Goal: Task Accomplishment & Management: Complete application form

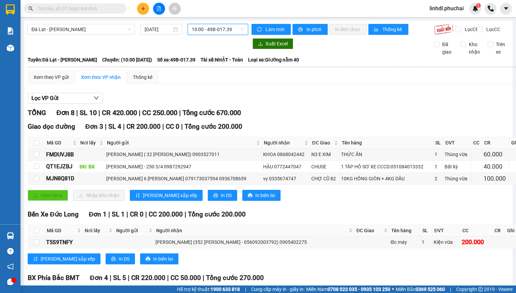
scroll to position [49, 0]
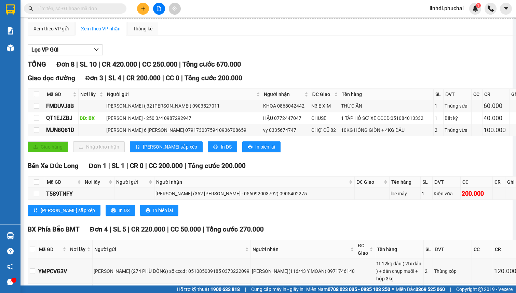
drag, startPoint x: 0, startPoint y: 0, endPoint x: 139, endPoint y: 8, distance: 138.9
click at [139, 8] on button at bounding box center [143, 9] width 12 height 12
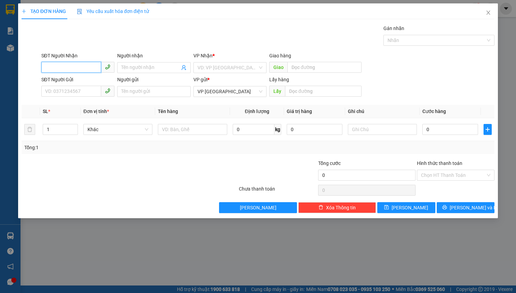
click at [68, 64] on input "SĐT Người Nhận" at bounding box center [71, 67] width 60 height 11
type input "0978349779"
click at [74, 76] on div "0978349779 - [PERSON_NAME]" at bounding box center [79, 81] width 76 height 11
type input "QUỲNH"
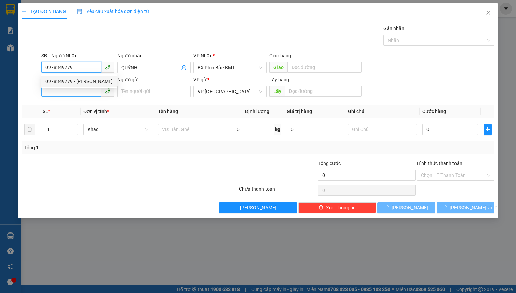
type input "50.000"
type input "0978349779"
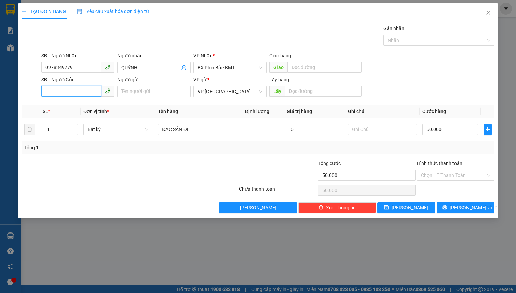
click at [76, 89] on input "SĐT Người Gửi" at bounding box center [71, 91] width 60 height 11
click at [83, 106] on div "0365320023 - [PERSON_NAME] / NG AN NINH / CCCD 068091006755" at bounding box center [119, 105] width 149 height 8
type input "0365320023"
type input "[PERSON_NAME] / NG AN NINH / CCCD 068091006755"
click at [115, 134] on span "Bất kỳ" at bounding box center [117, 129] width 61 height 10
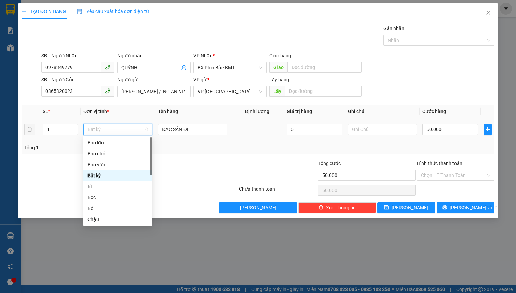
type input "k"
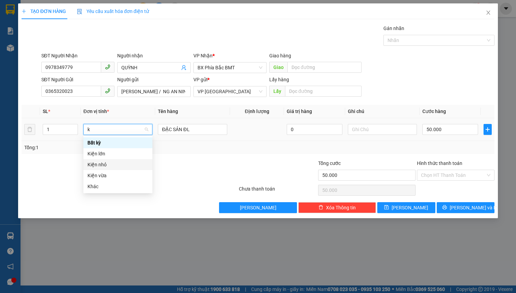
click at [107, 169] on div "Kiện nhỏ" at bounding box center [117, 164] width 69 height 11
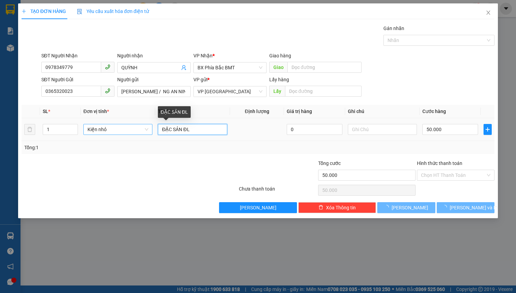
click at [186, 131] on input "ĐẶC SẢN ĐL" at bounding box center [192, 129] width 69 height 11
type input "0"
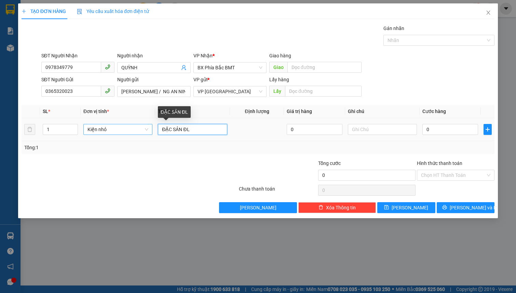
click at [186, 131] on input "ĐẶC SẢN ĐL" at bounding box center [192, 129] width 69 height 11
type input "3h dâu 1.5kg tg 800k"
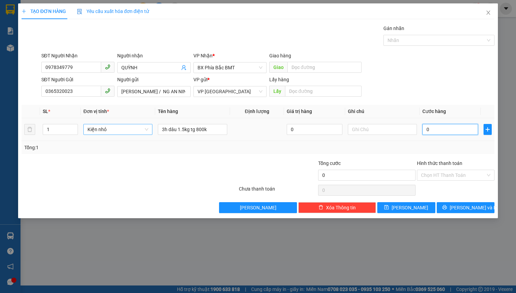
click at [451, 132] on input "0" at bounding box center [450, 129] width 56 height 11
type input "5"
type input "50"
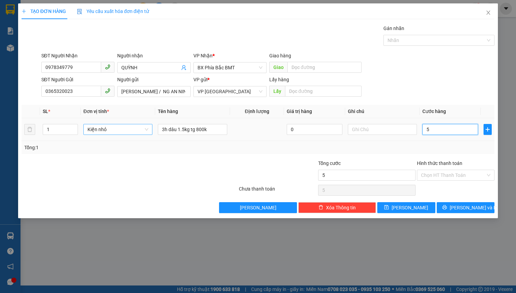
type input "50"
type input "500"
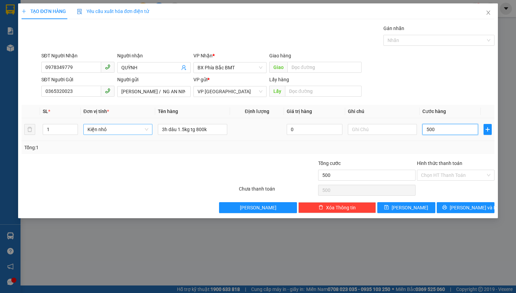
type input "5.000"
type input "50.000"
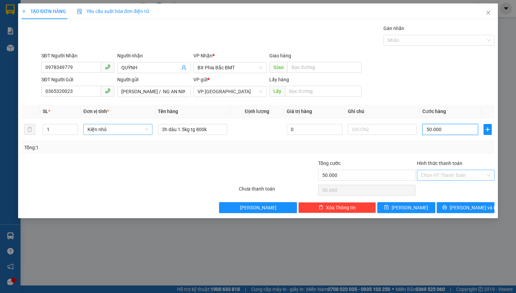
type input "50.000"
click at [443, 174] on input "Hình thức thanh toán" at bounding box center [453, 175] width 65 height 10
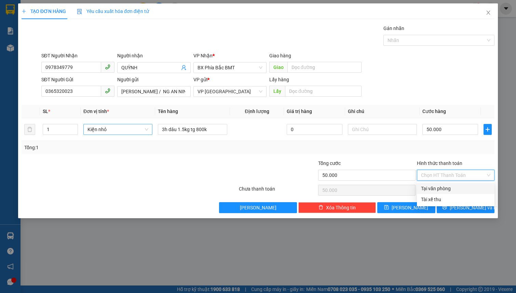
click at [450, 188] on div "Tại văn phòng" at bounding box center [455, 189] width 69 height 8
type input "0"
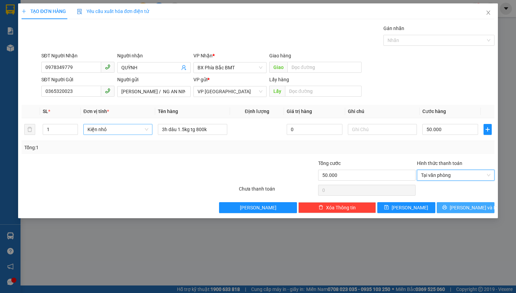
click at [447, 208] on icon "printer" at bounding box center [444, 207] width 4 height 4
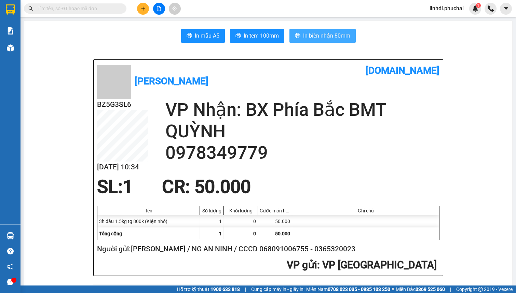
click at [332, 35] on span "In biên nhận 80mm" at bounding box center [326, 35] width 47 height 9
click at [249, 29] on button "In tem 100mm" at bounding box center [257, 36] width 54 height 14
click at [141, 10] on icon "plus" at bounding box center [143, 8] width 5 height 5
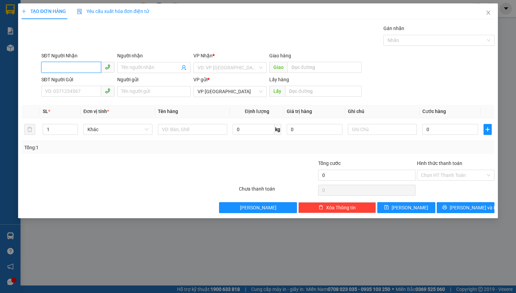
click at [78, 67] on input "SĐT Người Nhận" at bounding box center [71, 67] width 60 height 11
click at [79, 67] on input "09144101901" at bounding box center [71, 67] width 60 height 11
type input "0914410190"
click at [147, 70] on input "Người nhận" at bounding box center [150, 68] width 58 height 8
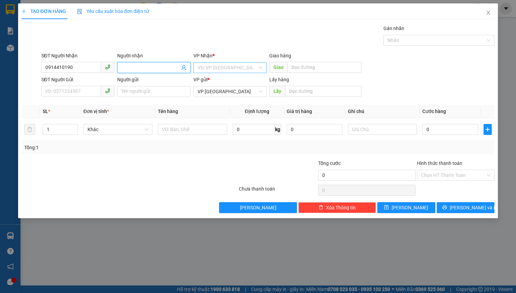
click at [205, 67] on input "search" at bounding box center [227, 68] width 60 height 10
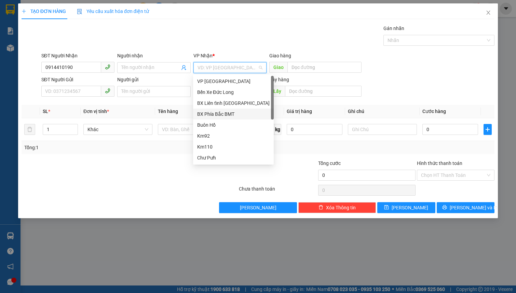
click at [229, 115] on div "BX Phía Bắc BMT" at bounding box center [233, 114] width 72 height 8
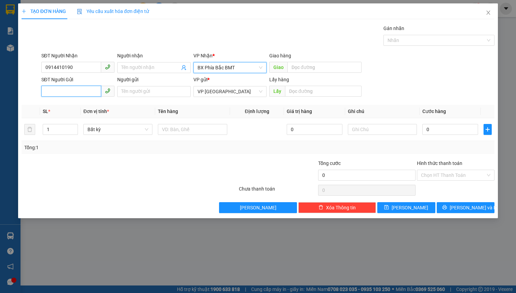
click at [80, 92] on input "SĐT Người Gửi" at bounding box center [71, 91] width 60 height 11
type input "0982835503"
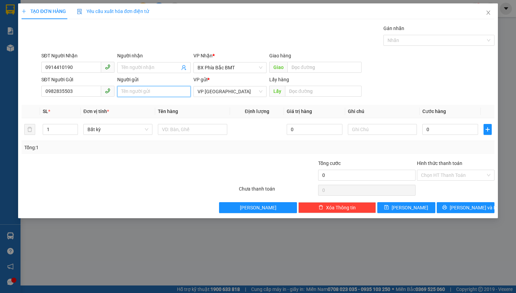
click at [129, 93] on input "Người gửi" at bounding box center [153, 91] width 73 height 11
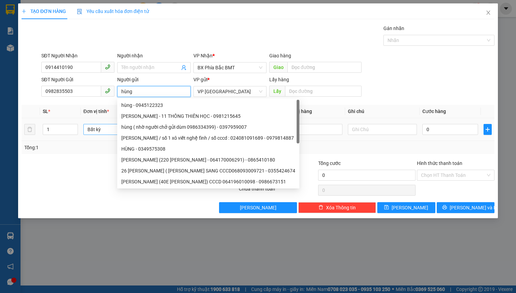
click at [100, 132] on span "Bất kỳ" at bounding box center [117, 129] width 61 height 10
type input "hùng"
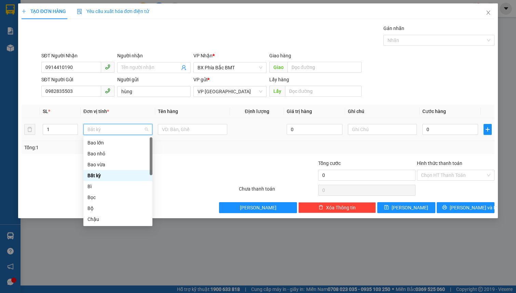
type input "h"
click at [112, 166] on div "Hộp" at bounding box center [117, 165] width 61 height 8
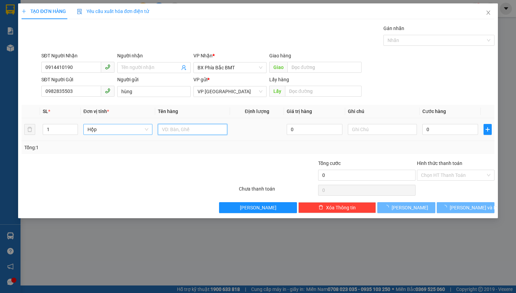
click at [167, 129] on input "text" at bounding box center [192, 129] width 69 height 11
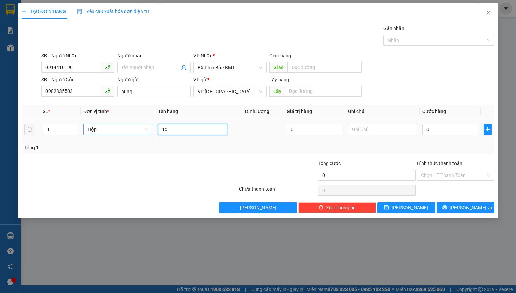
type input "1"
click at [163, 126] on input "1C CHIM SỐNG" at bounding box center [192, 129] width 69 height 11
type input "2C CHIM SỐNG"
click at [356, 132] on input "text" at bounding box center [382, 129] width 69 height 11
type input "D"
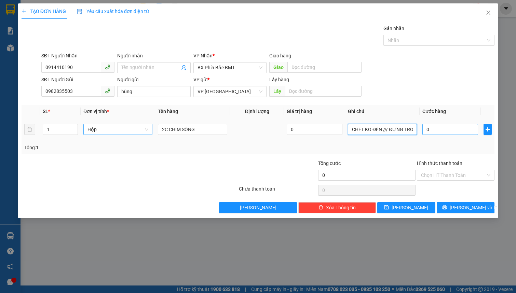
type input "CHÉT KO ĐỀN /// ĐỰNG TRONG THÙNG BIA"
click at [444, 128] on input "0" at bounding box center [450, 129] width 56 height 11
type input "7"
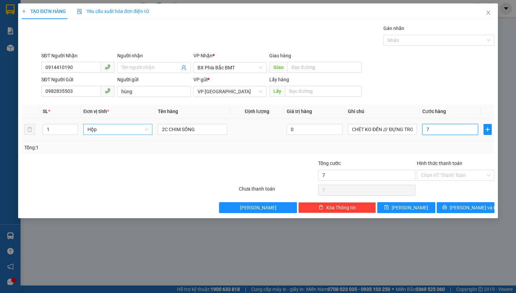
type input "70"
type input "700"
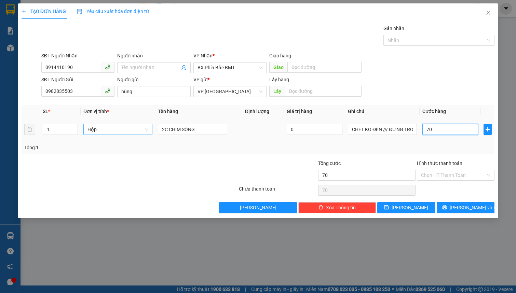
type input "700"
type input "7.000"
type input "70.000"
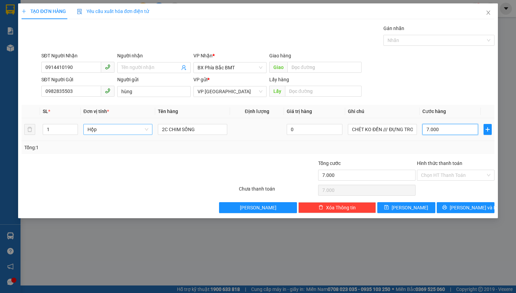
type input "70.000"
click at [430, 171] on input "Hình thức thanh toán" at bounding box center [453, 175] width 65 height 10
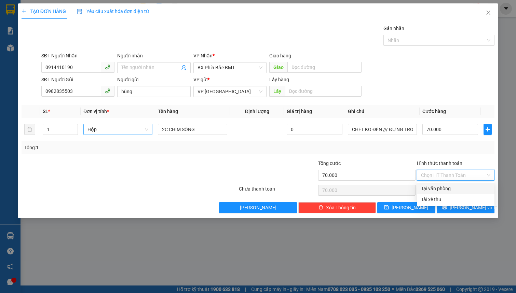
click at [444, 188] on div "Tại văn phòng" at bounding box center [455, 189] width 69 height 8
type input "0"
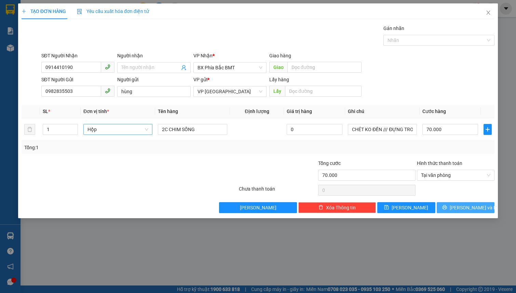
click at [447, 206] on icon "printer" at bounding box center [444, 207] width 4 height 4
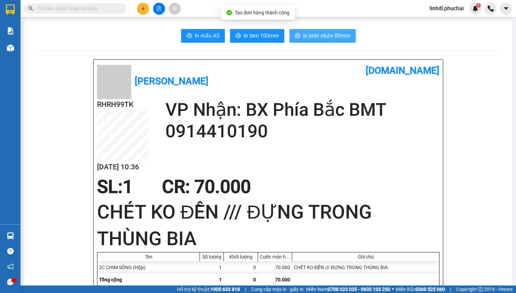
click at [317, 35] on span "In biên nhận 80mm" at bounding box center [326, 35] width 47 height 9
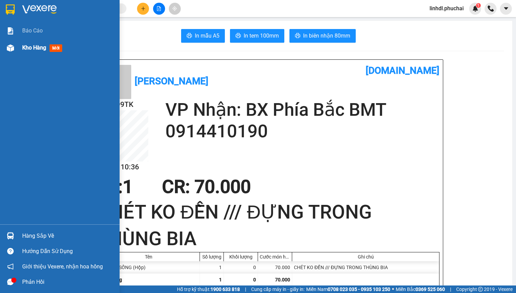
click at [17, 47] on div "Kho hàng mới" at bounding box center [60, 47] width 120 height 17
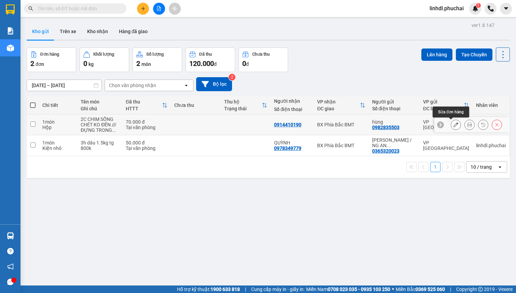
click at [453, 126] on icon at bounding box center [455, 124] width 5 height 5
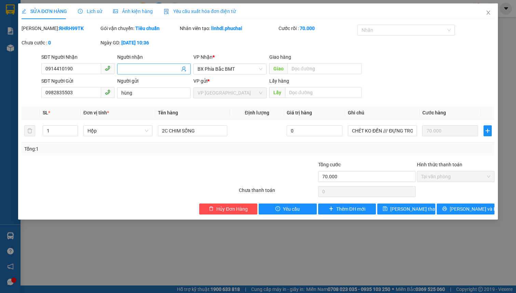
click at [136, 71] on input "Người nhận" at bounding box center [150, 69] width 58 height 8
type input "CHÂU BANG"
click at [396, 209] on button "[PERSON_NAME] thay đổi" at bounding box center [406, 209] width 58 height 11
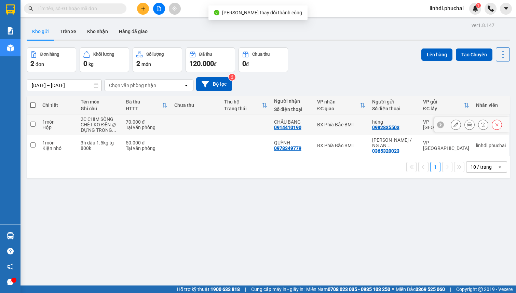
click at [467, 122] on icon at bounding box center [469, 124] width 5 height 5
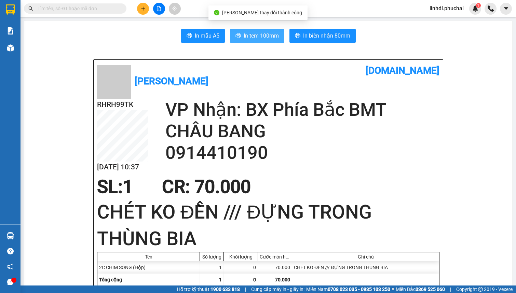
click at [256, 35] on span "In tem 100mm" at bounding box center [261, 35] width 35 height 9
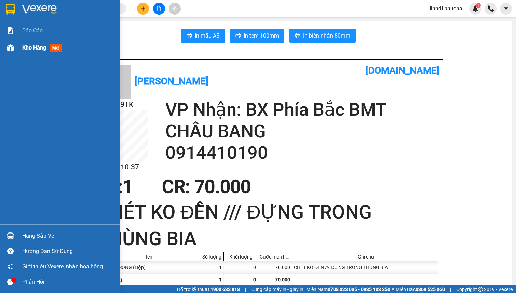
click at [18, 47] on div "Kho hàng mới" at bounding box center [60, 47] width 120 height 17
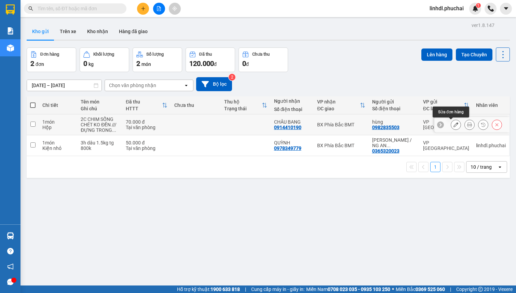
click at [453, 126] on icon at bounding box center [455, 124] width 5 height 5
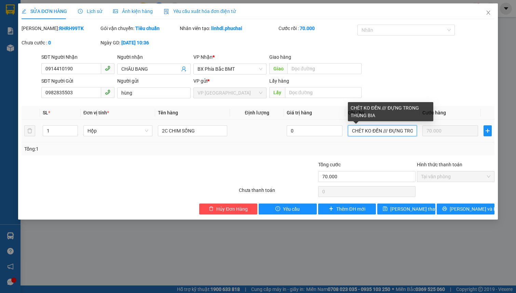
click at [360, 130] on input "CHÉT KO ĐỀN /// ĐỰNG TRONG THÙNG BIA" at bounding box center [382, 130] width 69 height 11
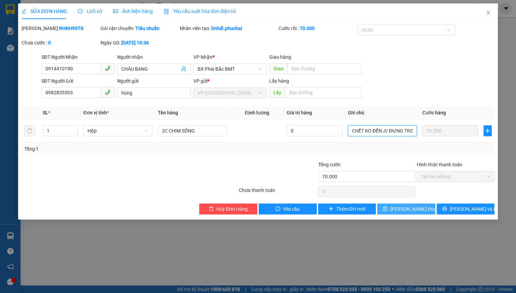
type input "CHẾT KO ĐỀN /// ĐỰNG TRONG THÙNG BIA"
click at [398, 208] on span "[PERSON_NAME] thay đổi" at bounding box center [417, 209] width 55 height 8
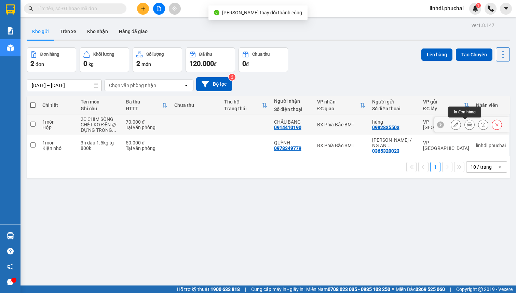
click at [465, 124] on button at bounding box center [470, 125] width 10 height 12
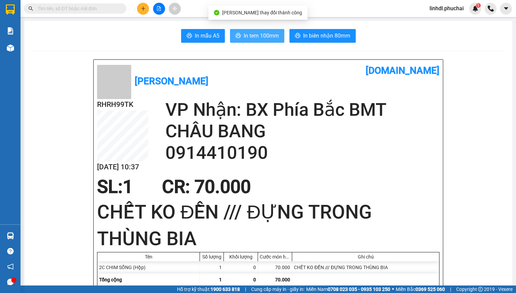
click at [261, 36] on span "In tem 100mm" at bounding box center [261, 35] width 35 height 9
click at [136, 8] on div at bounding box center [158, 9] width 51 height 12
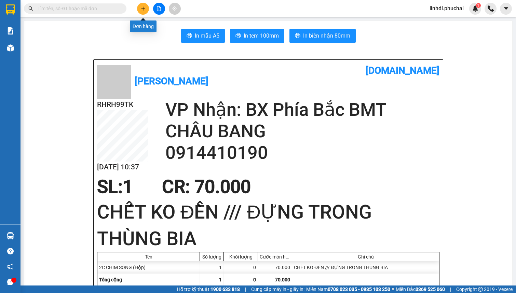
click at [143, 9] on icon "plus" at bounding box center [143, 8] width 4 height 0
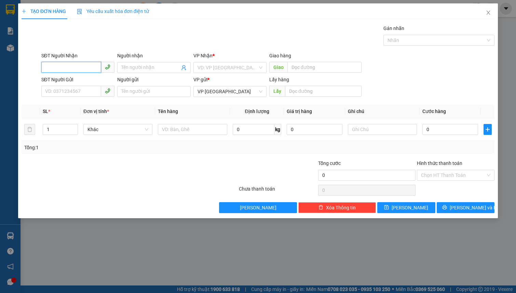
click at [62, 71] on input "SĐT Người Nhận" at bounding box center [71, 67] width 60 height 11
click at [79, 71] on input "0355192960" at bounding box center [71, 67] width 60 height 11
type input "0355192960"
click at [124, 67] on input "Người nhận" at bounding box center [150, 68] width 58 height 8
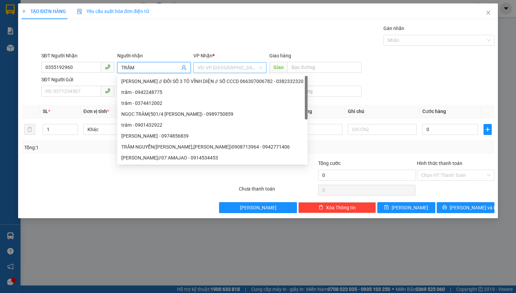
click at [216, 62] on div "VD: VP [GEOGRAPHIC_DATA]" at bounding box center [229, 67] width 73 height 11
type input "TRÂM"
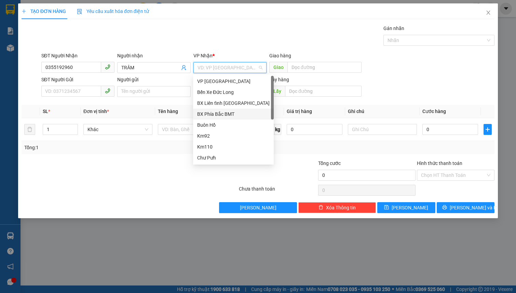
drag, startPoint x: 228, startPoint y: 113, endPoint x: 221, endPoint y: 111, distance: 7.8
click at [228, 114] on div "BX Phía Bắc BMT" at bounding box center [233, 114] width 72 height 8
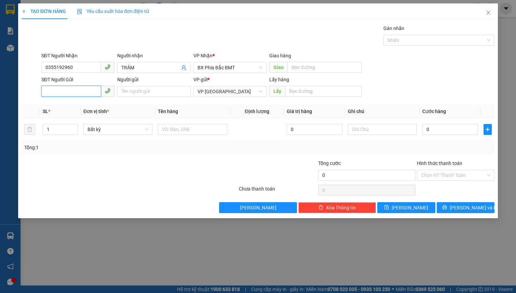
click at [82, 90] on input "SĐT Người Gửi" at bounding box center [71, 91] width 60 height 11
type input "0982120516"
click at [135, 90] on input "Người gửi" at bounding box center [153, 91] width 73 height 11
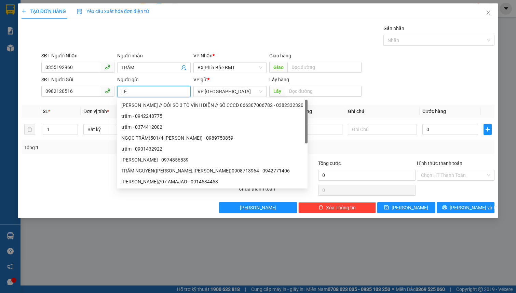
type input "L"
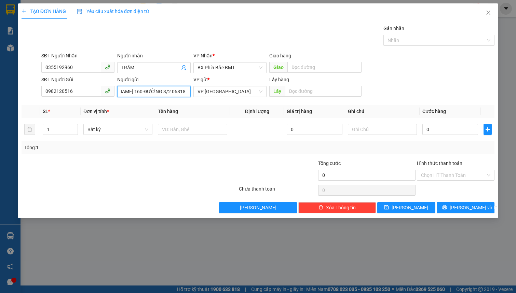
scroll to position [0, 27]
click at [128, 133] on span "Bất kỳ" at bounding box center [117, 129] width 61 height 10
type input "[PERSON_NAME] 160 ĐƯỜNG 3/2 068189004008"
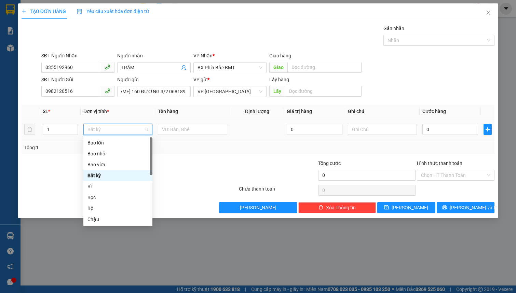
scroll to position [0, 0]
type input "H"
drag, startPoint x: 105, startPoint y: 167, endPoint x: 150, endPoint y: 133, distance: 56.2
click at [105, 165] on div "Hộp" at bounding box center [117, 165] width 61 height 8
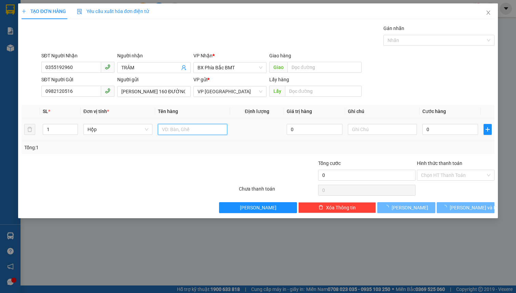
click at [169, 129] on input "text" at bounding box center [192, 129] width 69 height 11
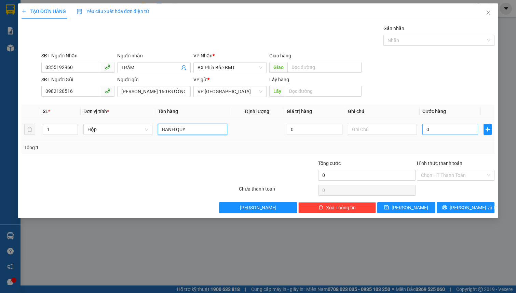
type input "BANH QUY"
click at [437, 129] on input "0" at bounding box center [450, 129] width 56 height 11
type input "5"
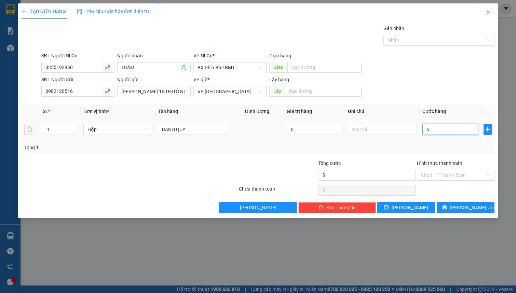
type input "50"
type input "500"
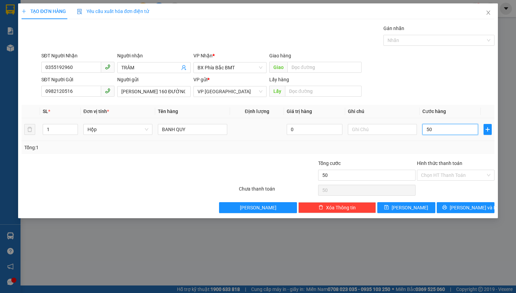
type input "500"
type input "5.000"
type input "50.000"
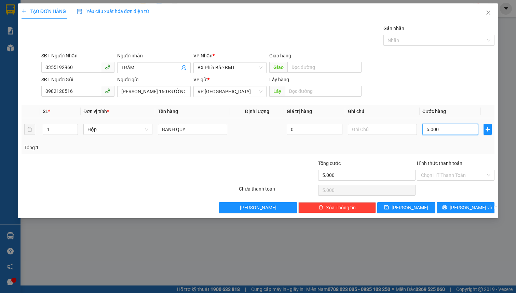
type input "50.000"
click at [458, 208] on button "[PERSON_NAME] và In" at bounding box center [466, 207] width 58 height 11
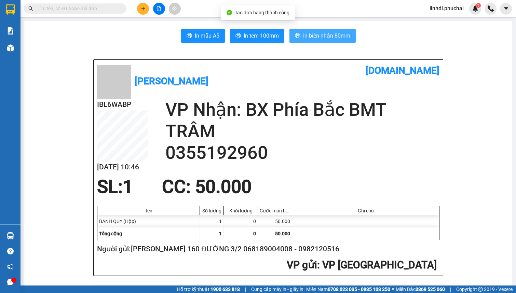
click at [327, 36] on span "In biên nhận 80mm" at bounding box center [326, 35] width 47 height 9
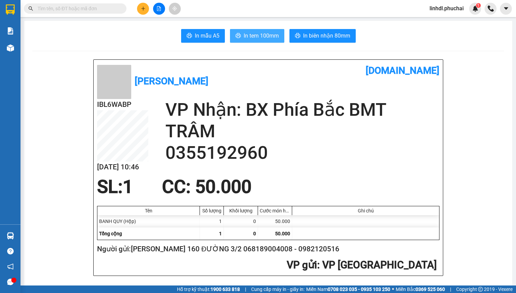
click at [264, 38] on span "In tem 100mm" at bounding box center [261, 35] width 35 height 9
click at [144, 11] on button at bounding box center [143, 9] width 12 height 12
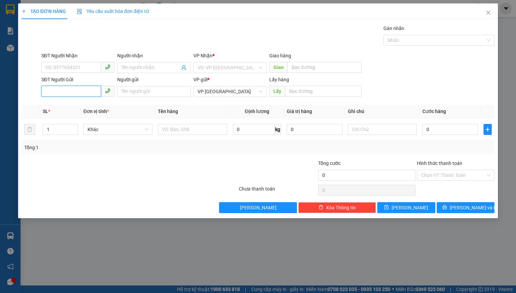
click at [68, 93] on input "SĐT Người Gửi" at bounding box center [71, 91] width 60 height 11
paste input "0398479504 [GEOGRAPHIC_DATA]"
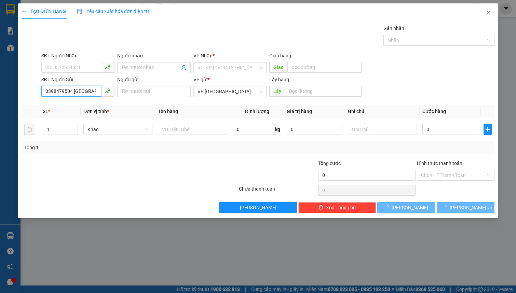
drag, startPoint x: 71, startPoint y: 91, endPoint x: 96, endPoint y: 92, distance: 25.0
click at [96, 92] on input "0398479504 [GEOGRAPHIC_DATA]" at bounding box center [71, 91] width 60 height 11
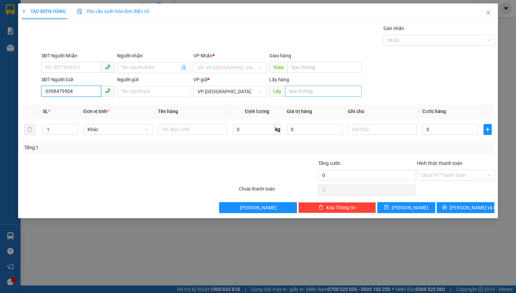
type input "0398479504"
click at [308, 89] on input "text" at bounding box center [323, 91] width 77 height 11
paste input "[PERSON_NAME]"
type input "[PERSON_NAME]"
drag, startPoint x: 222, startPoint y: 64, endPoint x: 230, endPoint y: 71, distance: 10.4
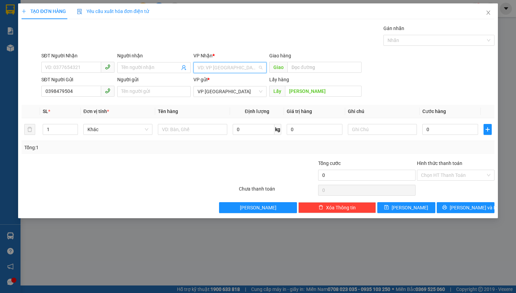
click at [222, 64] on input "search" at bounding box center [227, 68] width 60 height 10
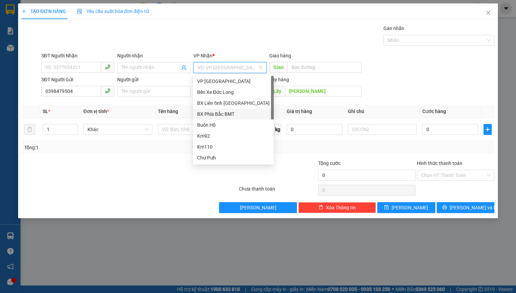
drag, startPoint x: 223, startPoint y: 112, endPoint x: 272, endPoint y: 118, distance: 48.6
click at [223, 112] on div "BX Phía Bắc BMT" at bounding box center [233, 114] width 72 height 8
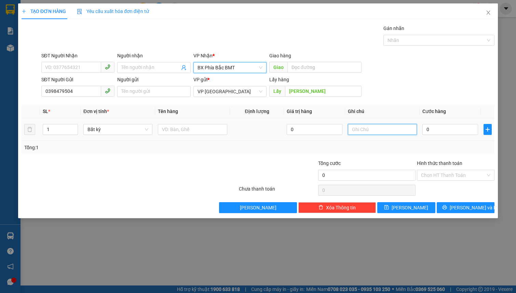
click at [379, 133] on input "text" at bounding box center [382, 129] width 69 height 11
type input "13h"
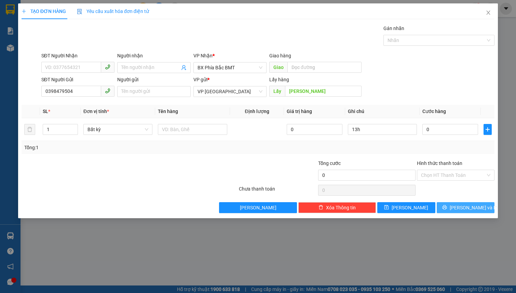
click at [460, 208] on span "[PERSON_NAME] và In" at bounding box center [474, 208] width 48 height 8
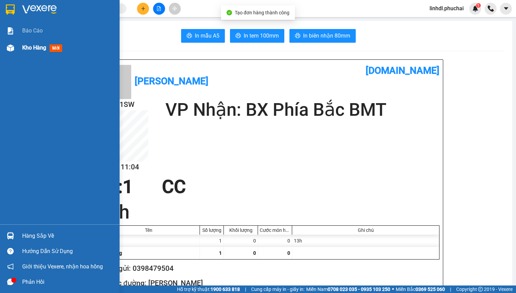
drag, startPoint x: 5, startPoint y: 48, endPoint x: 50, endPoint y: 45, distance: 44.5
click at [5, 48] on div at bounding box center [10, 48] width 12 height 12
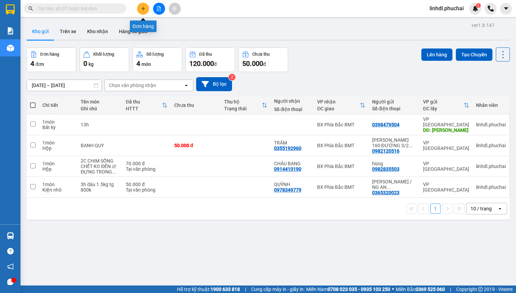
click at [141, 8] on icon "plus" at bounding box center [143, 8] width 5 height 5
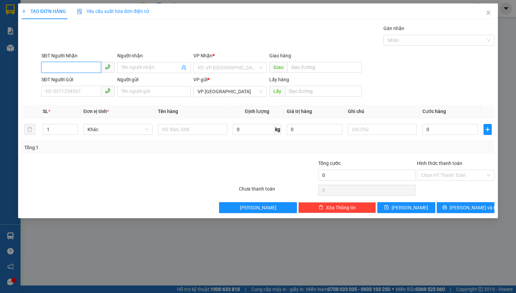
click at [71, 66] on input "SĐT Người Nhận" at bounding box center [71, 67] width 60 height 11
click at [72, 65] on input "0365" at bounding box center [71, 67] width 60 height 11
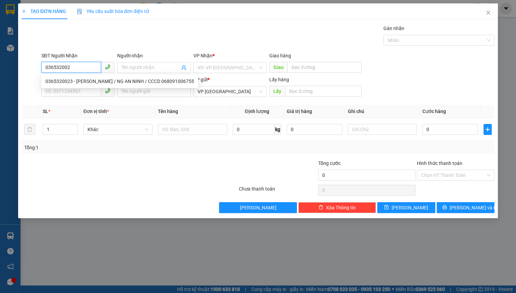
type input "0365320023"
click at [73, 78] on div "0365320023 - [PERSON_NAME] / NG AN NINH / CCCD 068091006755" at bounding box center [119, 82] width 149 height 8
type input "[PERSON_NAME] / NG AN NINH / CCCD 068091006755"
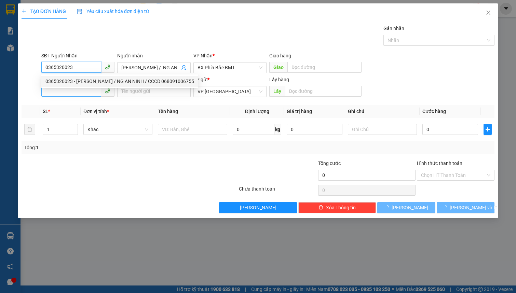
type input "0365320023"
type input "50.000"
click at [67, 89] on input "SĐT Người Gửi" at bounding box center [71, 91] width 60 height 11
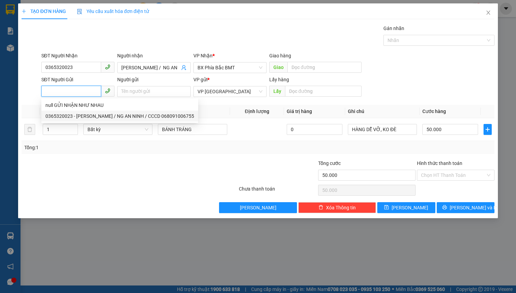
click at [75, 116] on div "0365320023 - [PERSON_NAME] / NG AN NINH / CCCD 068091006755" at bounding box center [119, 116] width 149 height 8
type input "0365320023"
type input "[PERSON_NAME] / NG AN NINH / CCCD 068091006755"
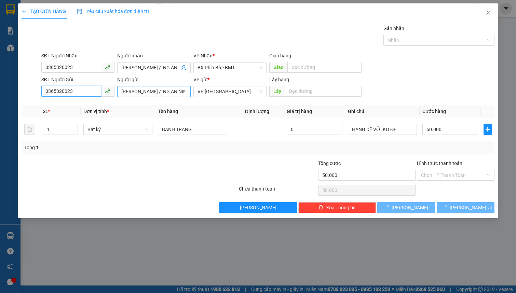
type input "40.000"
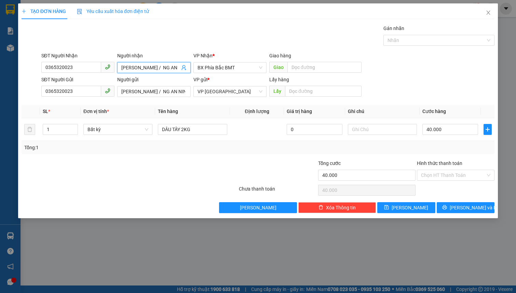
scroll to position [0, 82]
click at [143, 68] on input "[PERSON_NAME] / NG AN NINH / CCCD 068091006755" at bounding box center [150, 68] width 58 height 8
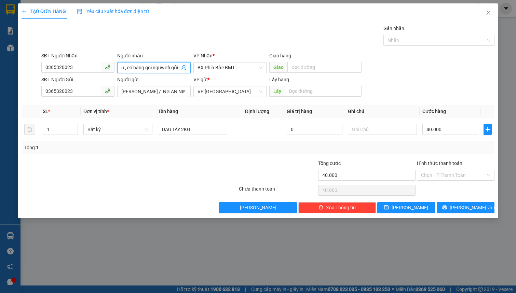
click at [168, 67] on input "gửi nhận như nhau , có hàng gọi nguwofi gửi" at bounding box center [150, 68] width 58 height 8
click at [112, 130] on span "Bất kỳ" at bounding box center [117, 129] width 61 height 10
type input "gửi nhận như nhau , có hàng gọi nguời gửi"
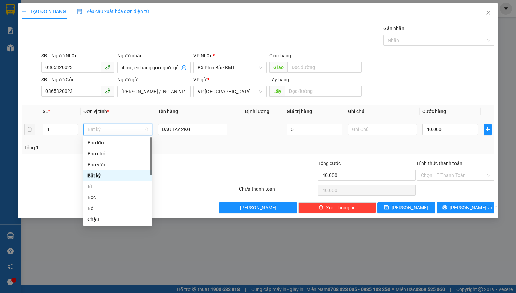
scroll to position [0, 0]
type input "t"
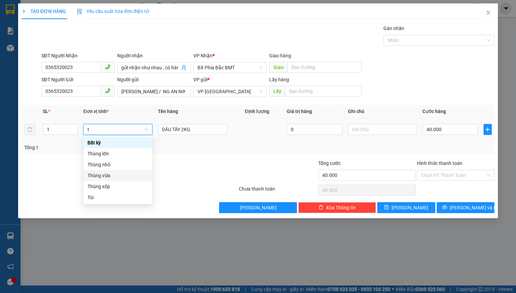
click at [111, 175] on div "Thùng vừa" at bounding box center [117, 176] width 61 height 8
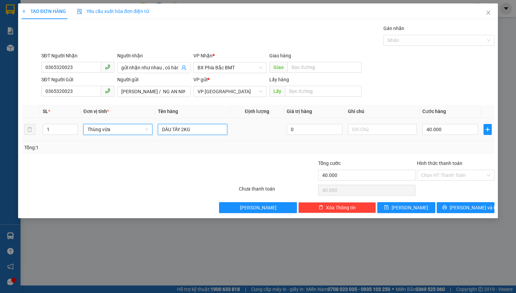
click at [188, 129] on input "DÂU TÂY 2KG" at bounding box center [192, 129] width 69 height 11
type input "0"
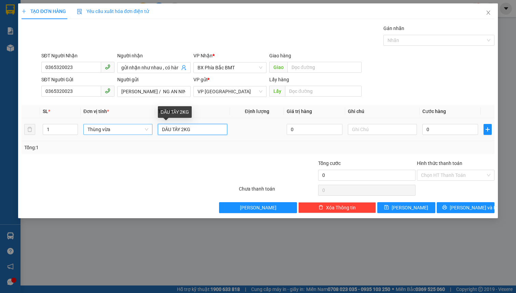
click at [188, 129] on input "DÂU TÂY 2KG" at bounding box center [192, 129] width 69 height 11
type input "BÁNH TRÁNG"
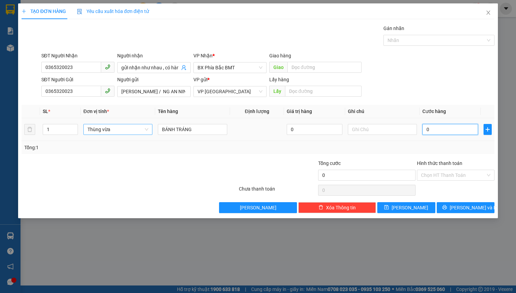
type input "5"
type input "50"
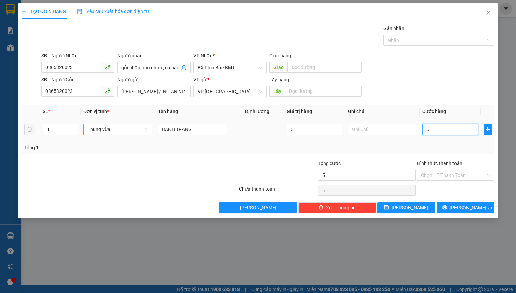
type input "50"
type input "500"
type input "5.000"
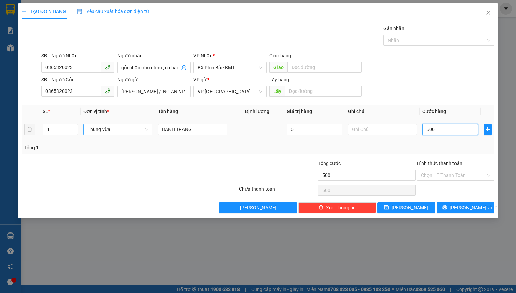
type input "5.000"
type input "50.000"
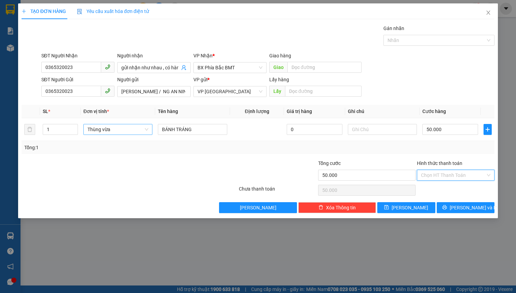
click at [447, 172] on input "Hình thức thanh toán" at bounding box center [453, 175] width 65 height 10
click at [446, 189] on div "Tại văn phòng" at bounding box center [455, 189] width 69 height 8
type input "0"
click at [445, 207] on button "[PERSON_NAME] và In" at bounding box center [466, 207] width 58 height 11
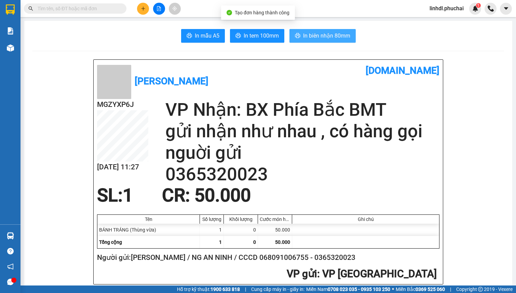
click at [307, 35] on span "In biên nhận 80mm" at bounding box center [326, 35] width 47 height 9
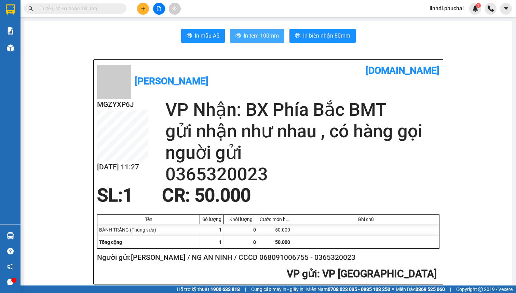
click at [258, 35] on span "In tem 100mm" at bounding box center [261, 35] width 35 height 9
click at [261, 35] on span "In tem 100mm" at bounding box center [261, 35] width 35 height 9
click at [143, 10] on icon "plus" at bounding box center [143, 8] width 5 height 5
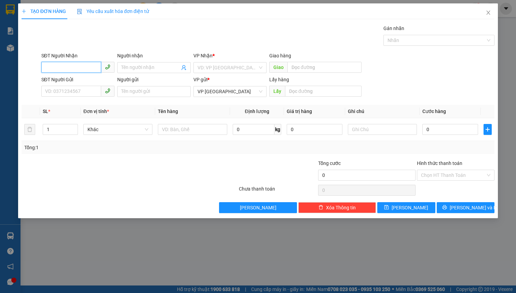
click at [62, 70] on input "SĐT Người Nhận" at bounding box center [71, 67] width 60 height 11
type input "0333767750"
click at [80, 93] on input "SĐT Người Gửi" at bounding box center [71, 91] width 60 height 11
click at [80, 70] on input "0333767750" at bounding box center [71, 67] width 60 height 11
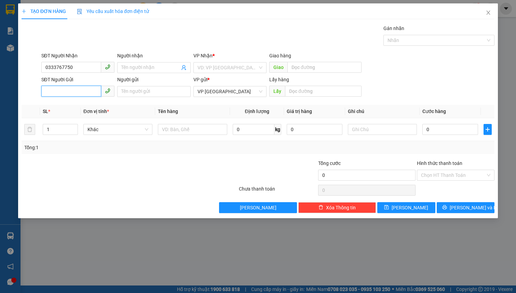
click at [70, 91] on input "SĐT Người Gửi" at bounding box center [71, 91] width 60 height 11
paste input "0333767750"
type input "0333767750"
click at [144, 68] on input "Người nhận" at bounding box center [150, 68] width 58 height 8
type input "g"
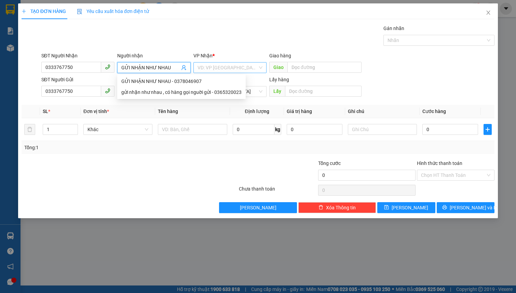
type input "GỬI NHẬN NHƯ NHAU"
click at [214, 66] on input "search" at bounding box center [227, 68] width 60 height 10
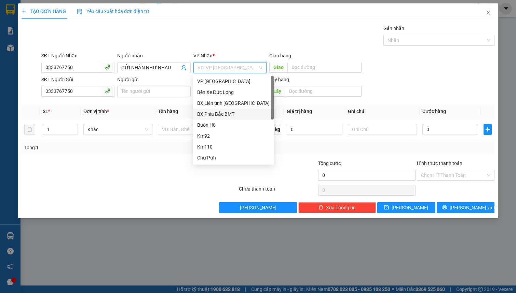
click at [230, 118] on div "BX Phía Bắc BMT" at bounding box center [233, 114] width 81 height 11
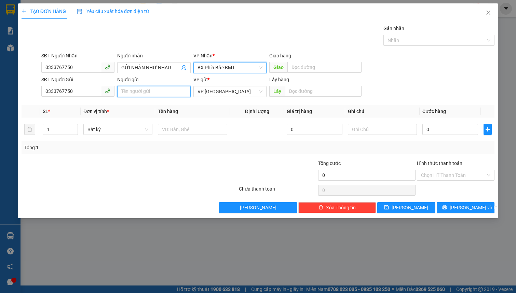
click at [143, 93] on input "Người gửi" at bounding box center [153, 91] width 73 height 11
click at [110, 128] on span "Bất kỳ" at bounding box center [117, 129] width 61 height 10
type input "[PERSON_NAME] 058201000359"
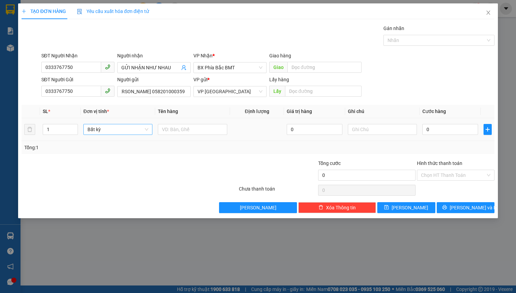
scroll to position [0, 0]
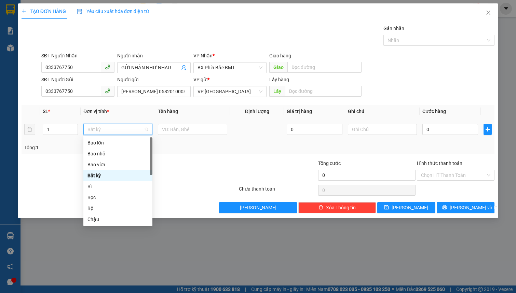
type input "G"
type input "M"
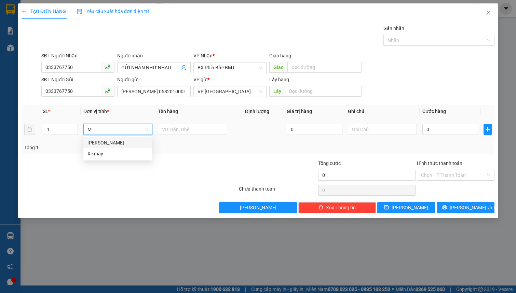
click at [103, 141] on div "[PERSON_NAME]" at bounding box center [117, 143] width 61 height 8
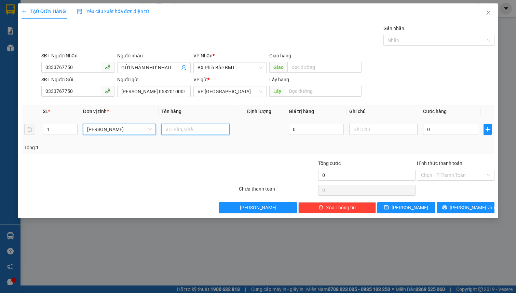
click at [176, 130] on input "text" at bounding box center [195, 129] width 68 height 11
type input "QUẦN ÁO ĐANG SD ( KO CÓ ĐỒ GT ) + 1 CUỘC DECAN +1C LAU NHÀ ( DÁN CHUNG)"
drag, startPoint x: 370, startPoint y: 131, endPoint x: 373, endPoint y: 132, distance: 3.6
click at [371, 131] on input "text" at bounding box center [383, 129] width 68 height 11
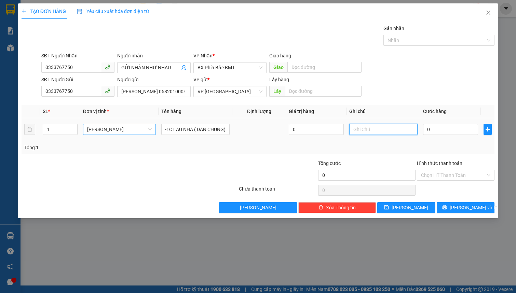
scroll to position [0, 0]
type input "GIỎ ĐỎ"
click at [444, 133] on input "0" at bounding box center [450, 129] width 55 height 11
type input "6"
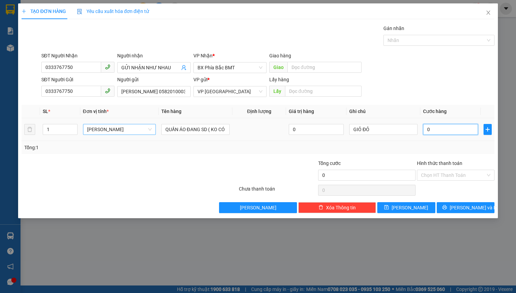
type input "6"
type input "60"
type input "600"
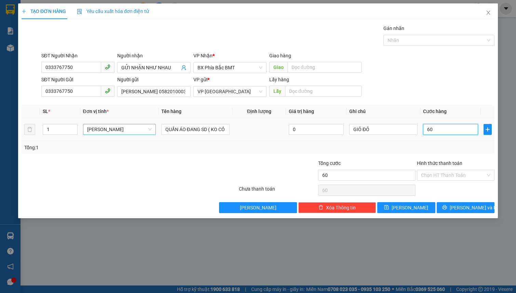
type input "600"
type input "6.000"
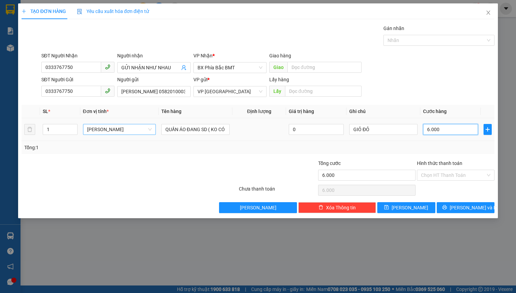
type input "60.000"
drag, startPoint x: 467, startPoint y: 206, endPoint x: 448, endPoint y: 196, distance: 21.1
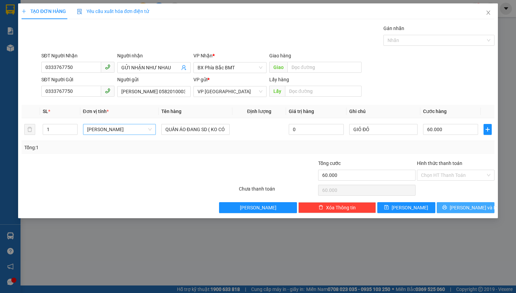
click at [466, 206] on span "[PERSON_NAME] và In" at bounding box center [474, 208] width 48 height 8
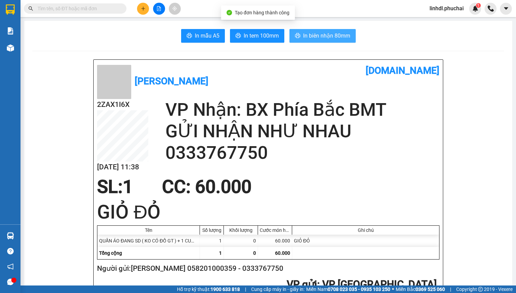
click at [299, 38] on button "In biên nhận 80mm" at bounding box center [322, 36] width 66 height 14
click at [264, 39] on span "In tem 100mm" at bounding box center [261, 35] width 35 height 9
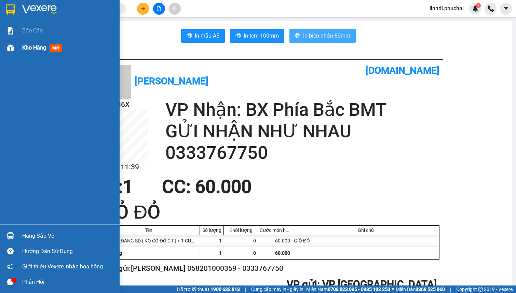
click at [35, 51] on div "Kho hàng mới" at bounding box center [43, 47] width 43 height 9
